Goal: Information Seeking & Learning: Learn about a topic

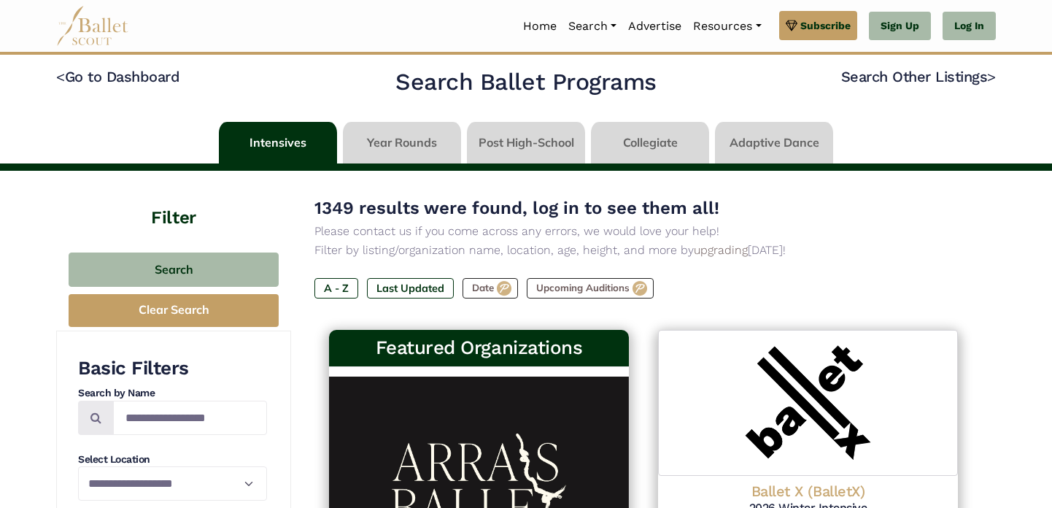
scroll to position [3, 0]
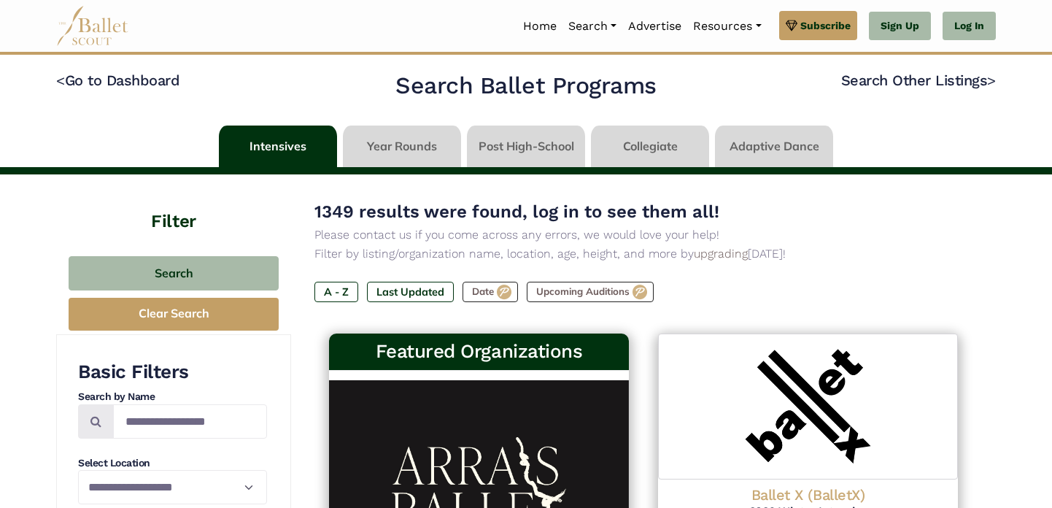
click at [276, 147] on link at bounding box center [278, 146] width 118 height 42
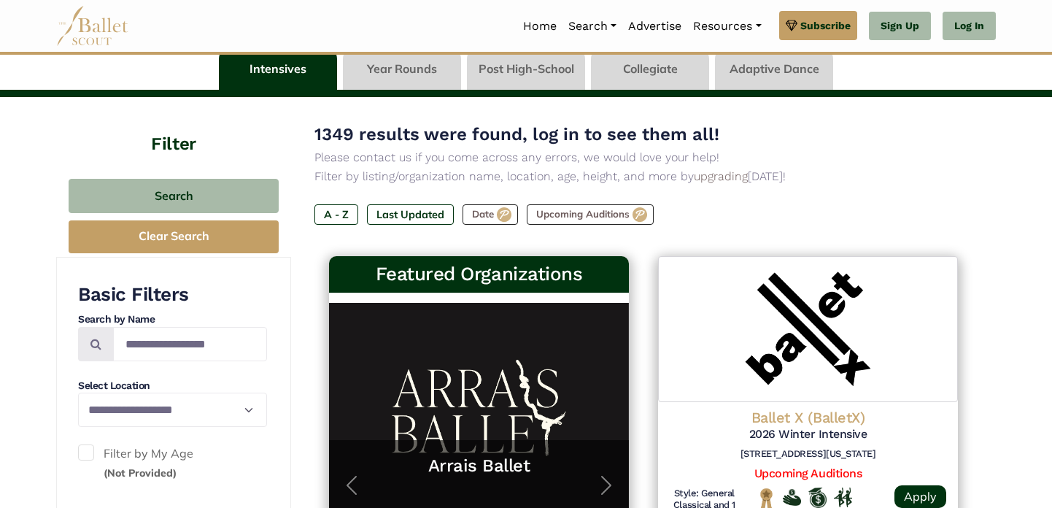
scroll to position [88, 0]
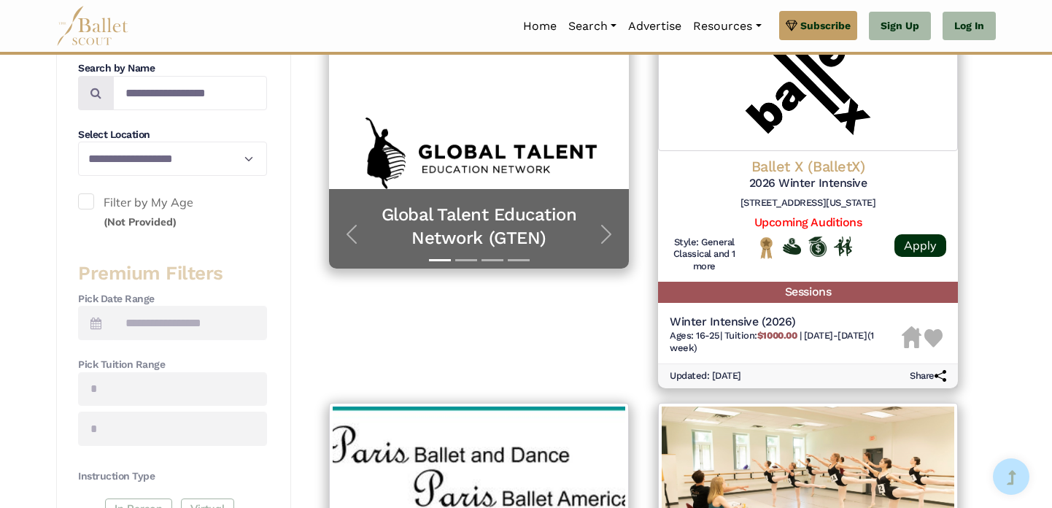
scroll to position [333, 0]
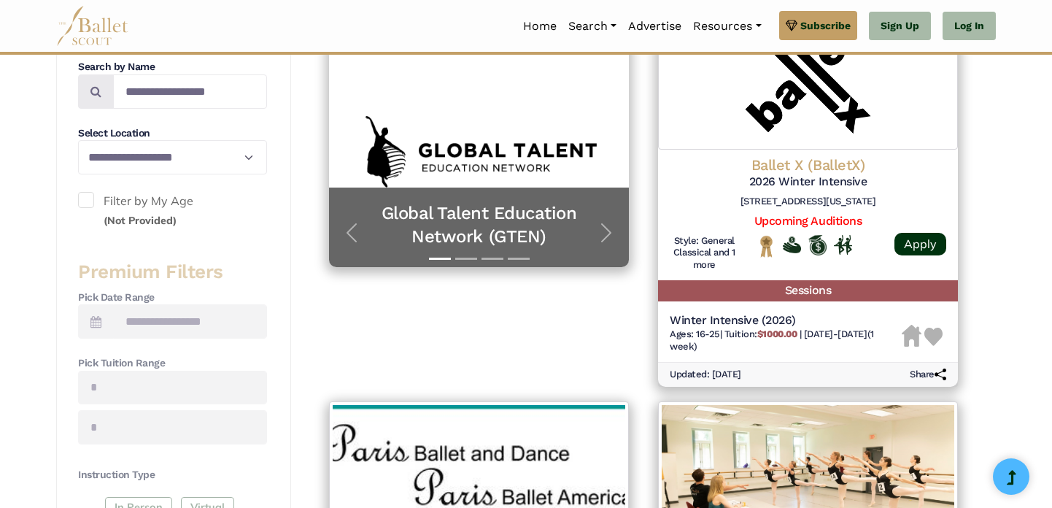
click at [143, 212] on label "Filter by My Age (Not Provided)" at bounding box center [172, 210] width 189 height 37
click at [85, 200] on span at bounding box center [86, 200] width 16 height 16
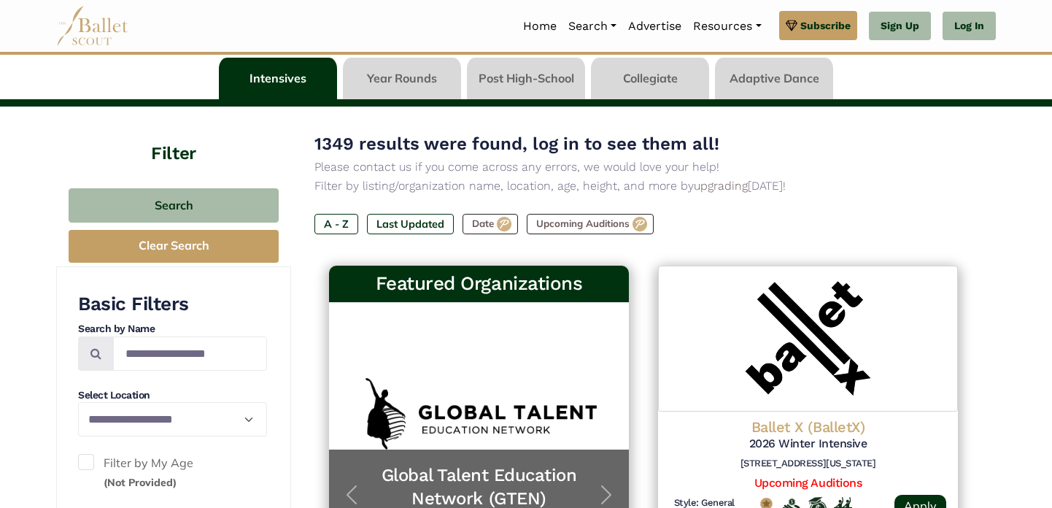
scroll to position [131, 0]
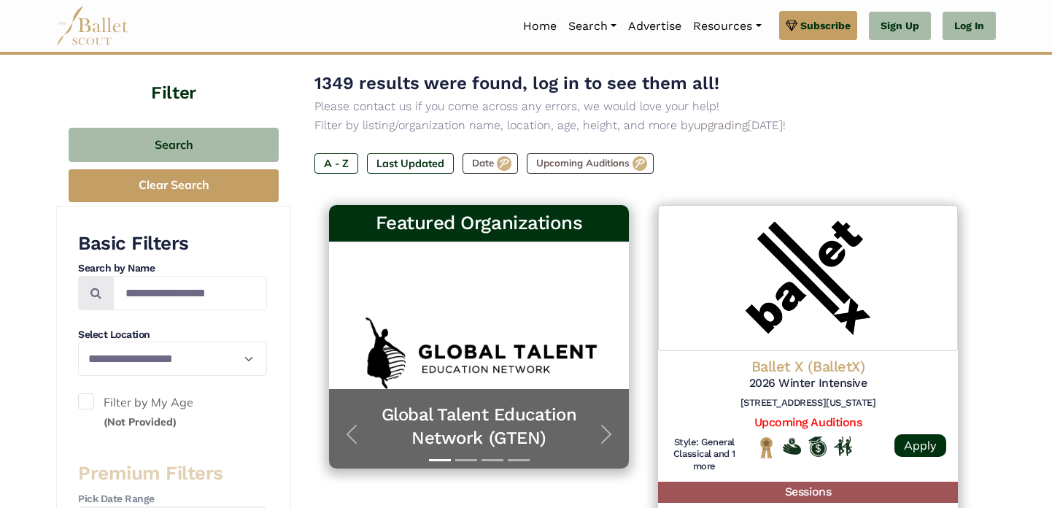
click at [112, 406] on label "Filter by My Age (Not Provided)" at bounding box center [172, 411] width 189 height 37
click at [142, 422] on small "(Not Provided)" at bounding box center [140, 421] width 73 height 13
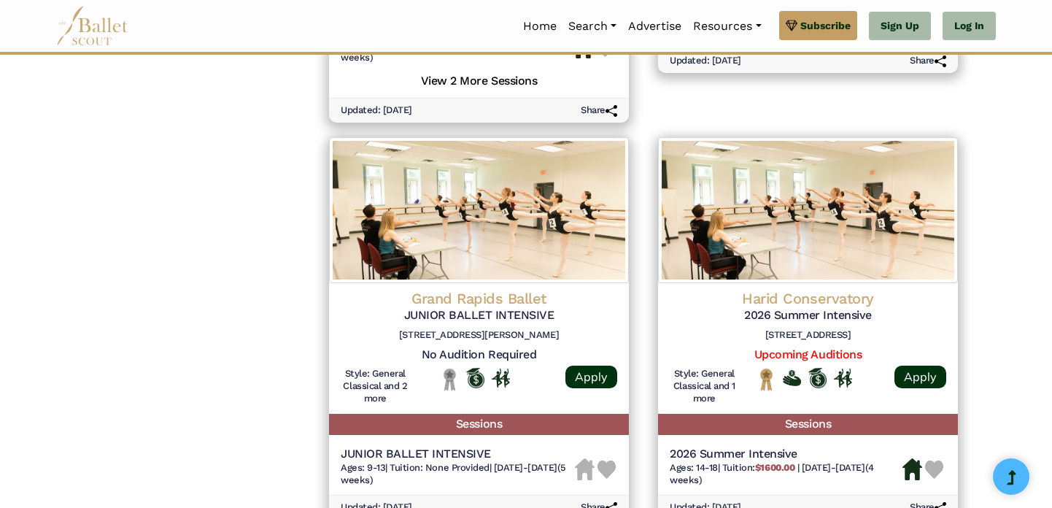
scroll to position [1929, 0]
